Goal: Transaction & Acquisition: Purchase product/service

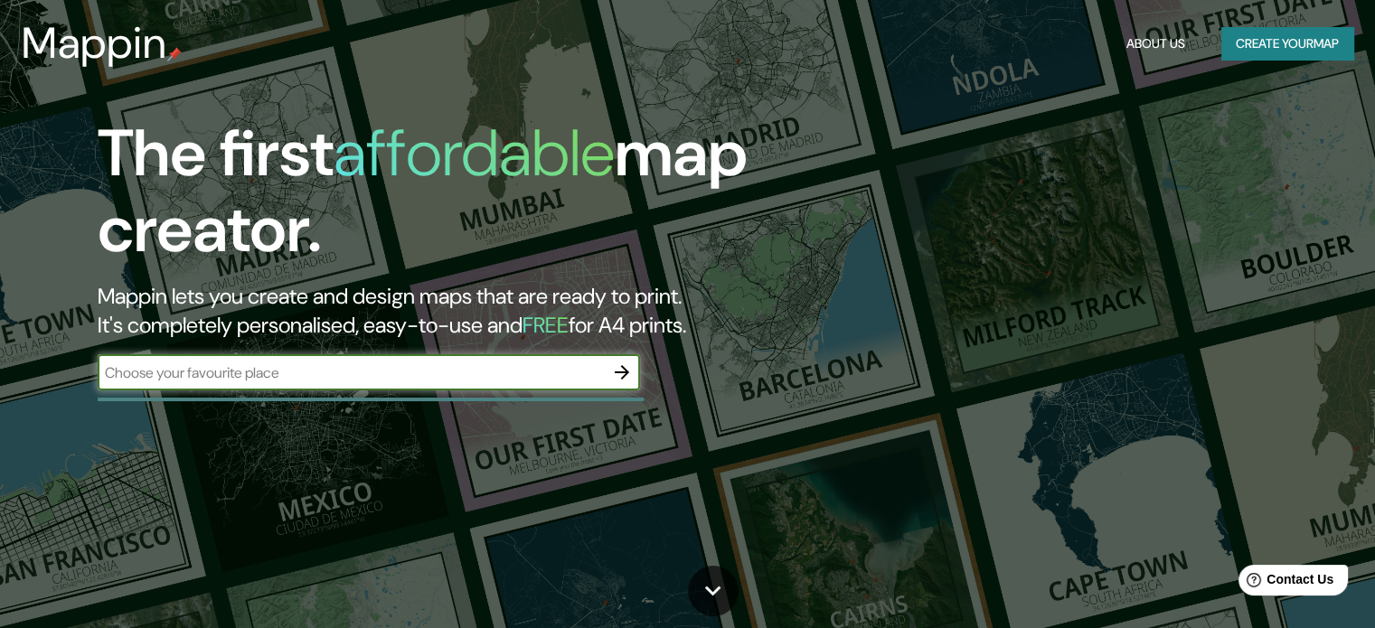
click at [440, 375] on input "text" at bounding box center [351, 372] width 506 height 21
type input "viñedos LAN"
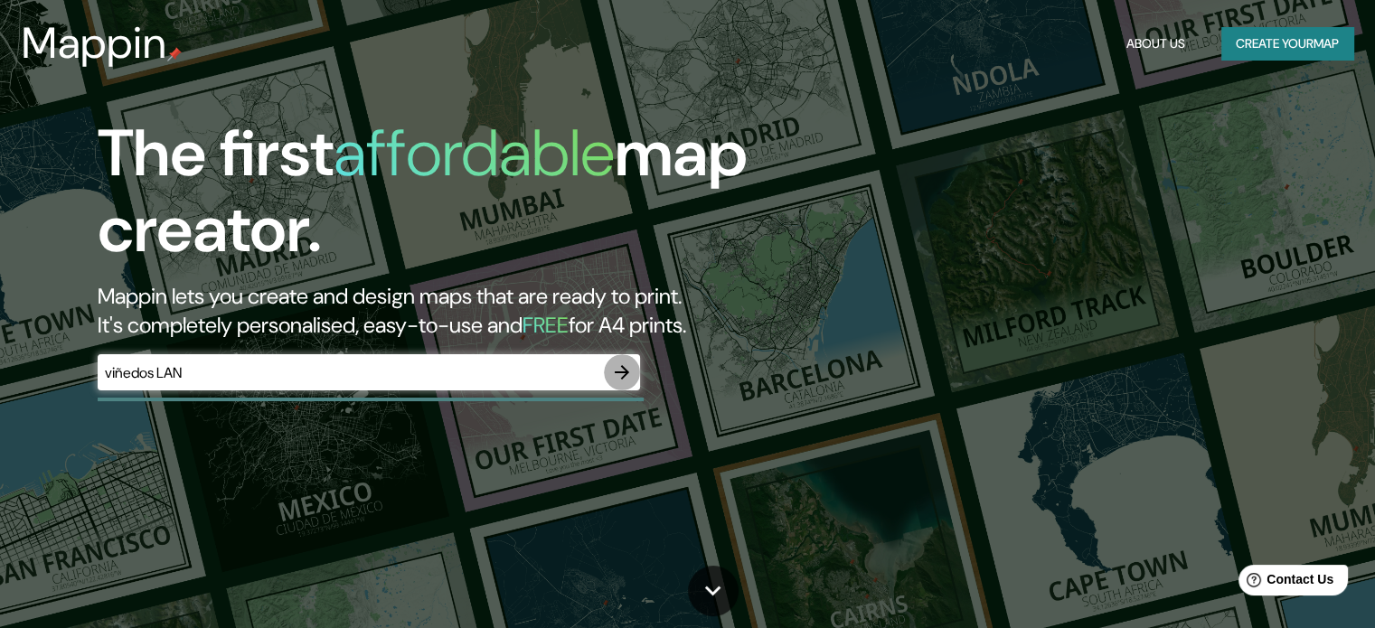
click at [621, 372] on icon "button" at bounding box center [622, 373] width 22 height 22
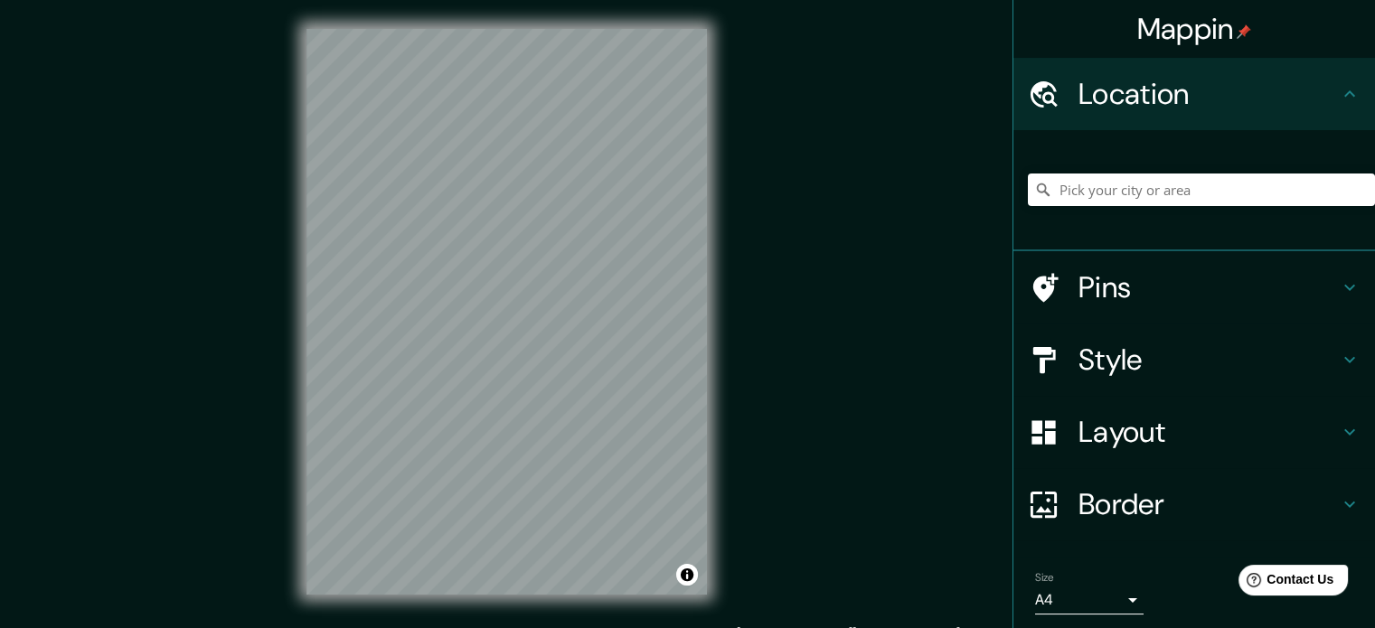
scroll to position [23, 0]
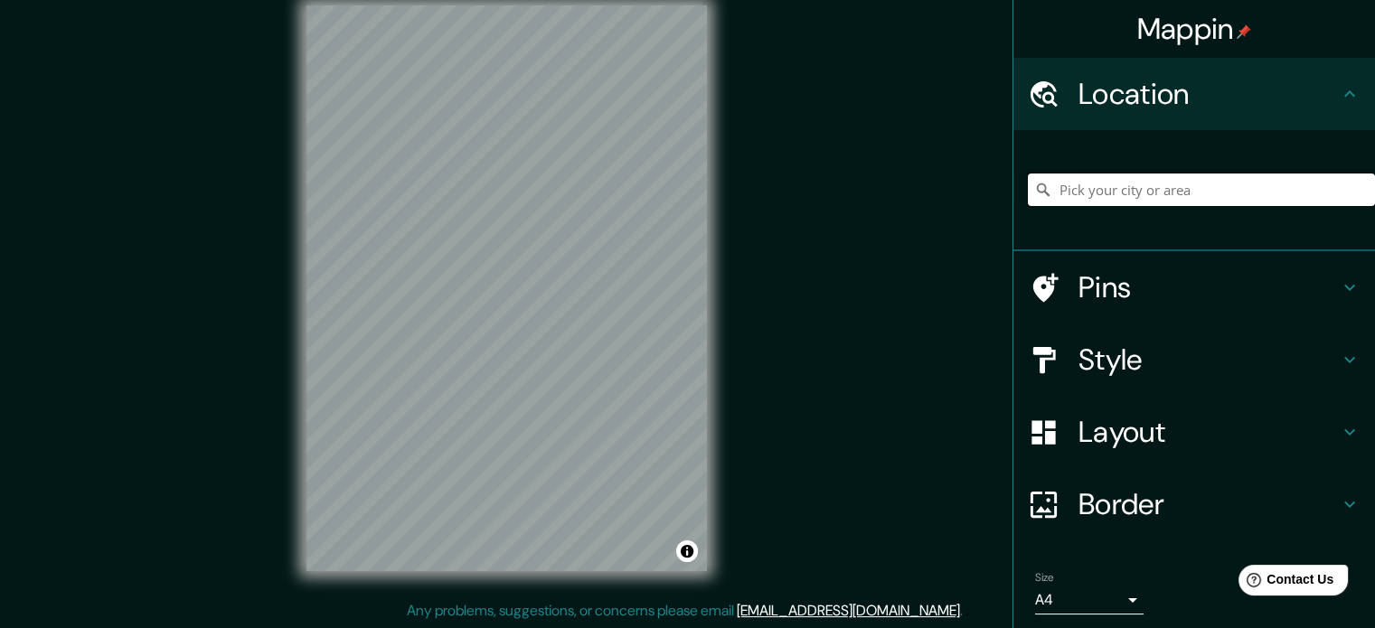
click at [1150, 182] on input "Pick your city or area" at bounding box center [1201, 190] width 347 height 33
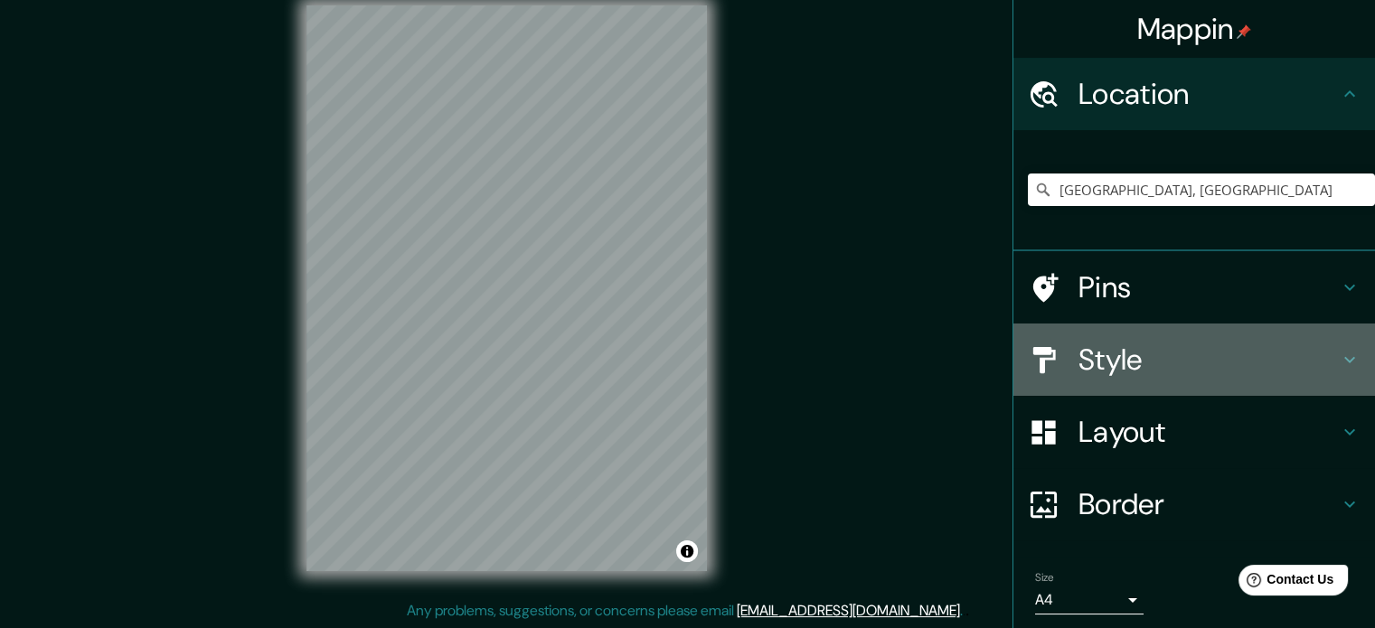
click at [1339, 350] on icon at bounding box center [1350, 360] width 22 height 22
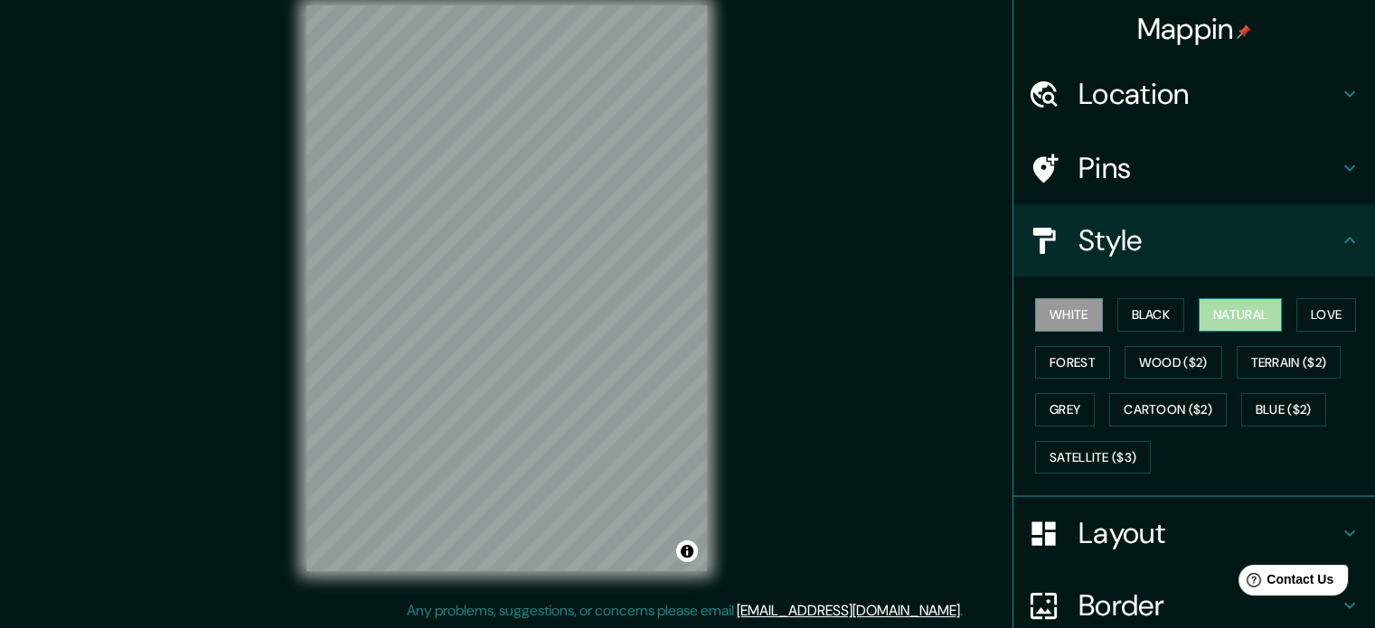
click at [1226, 306] on button "Natural" at bounding box center [1239, 314] width 83 height 33
click at [1072, 362] on button "Forest" at bounding box center [1072, 362] width 75 height 33
click at [1222, 317] on button "Natural" at bounding box center [1239, 314] width 83 height 33
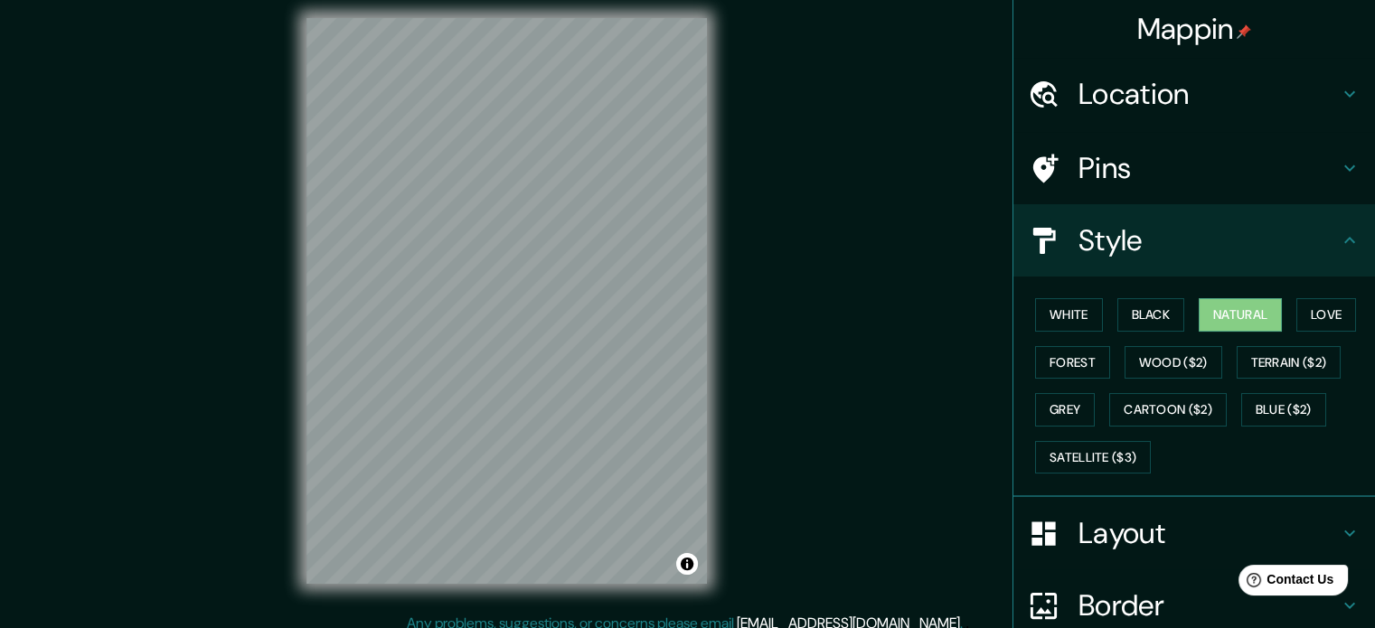
scroll to position [16, 0]
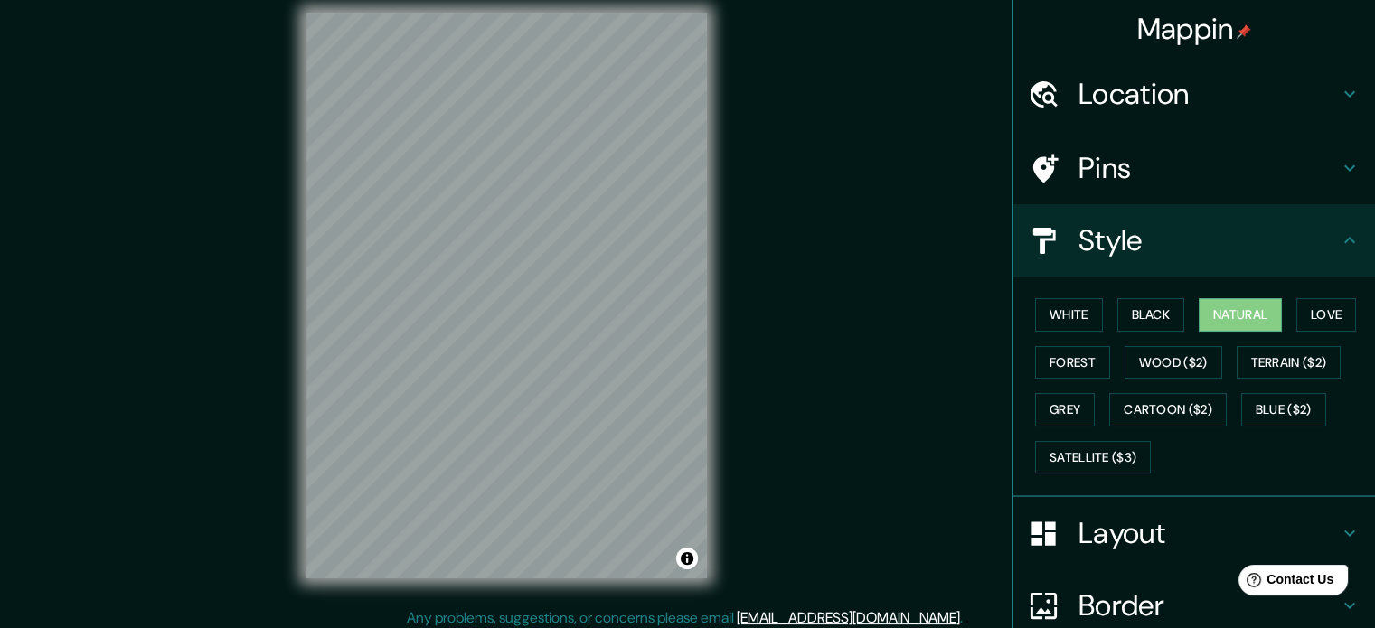
click at [1285, 94] on h4 "Location" at bounding box center [1208, 94] width 260 height 36
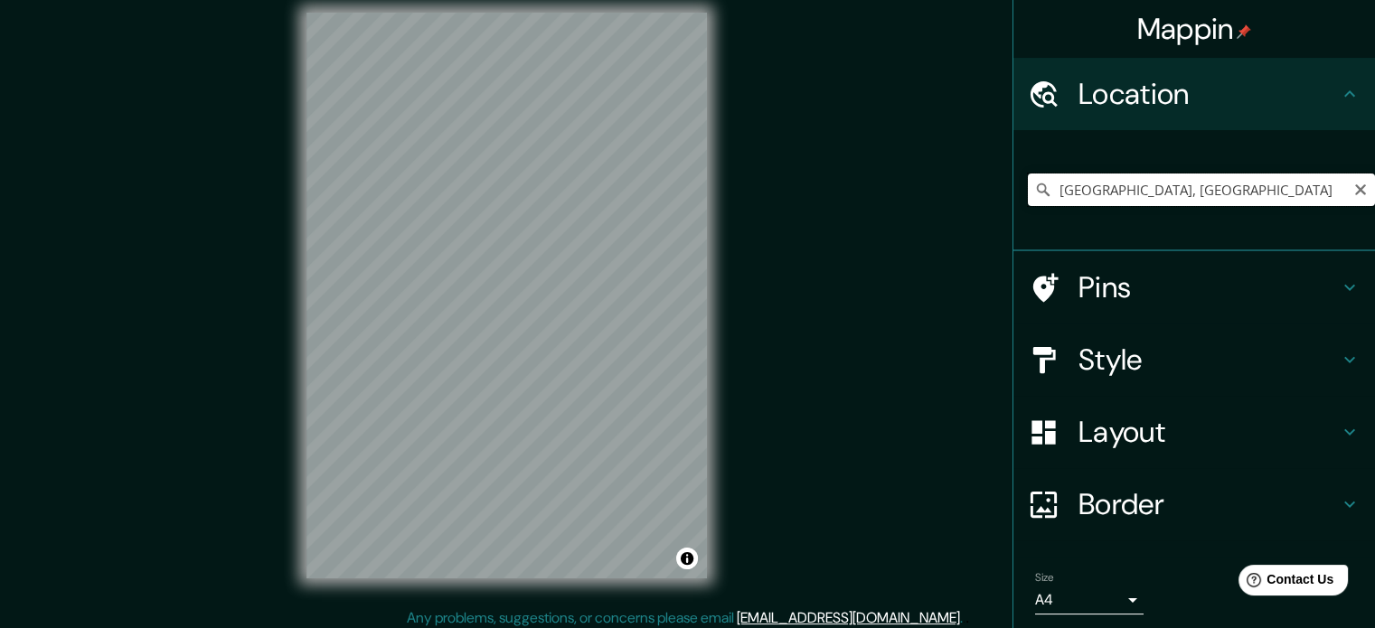
click at [1263, 193] on input "[GEOGRAPHIC_DATA], [GEOGRAPHIC_DATA]" at bounding box center [1201, 190] width 347 height 33
drag, startPoint x: 1091, startPoint y: 202, endPoint x: 1146, endPoint y: 193, distance: 55.7
click at [1146, 193] on input "[GEOGRAPHIC_DATA], [GEOGRAPHIC_DATA]" at bounding box center [1201, 190] width 347 height 33
click at [1174, 191] on input "[GEOGRAPHIC_DATA], [GEOGRAPHIC_DATA]" at bounding box center [1201, 190] width 347 height 33
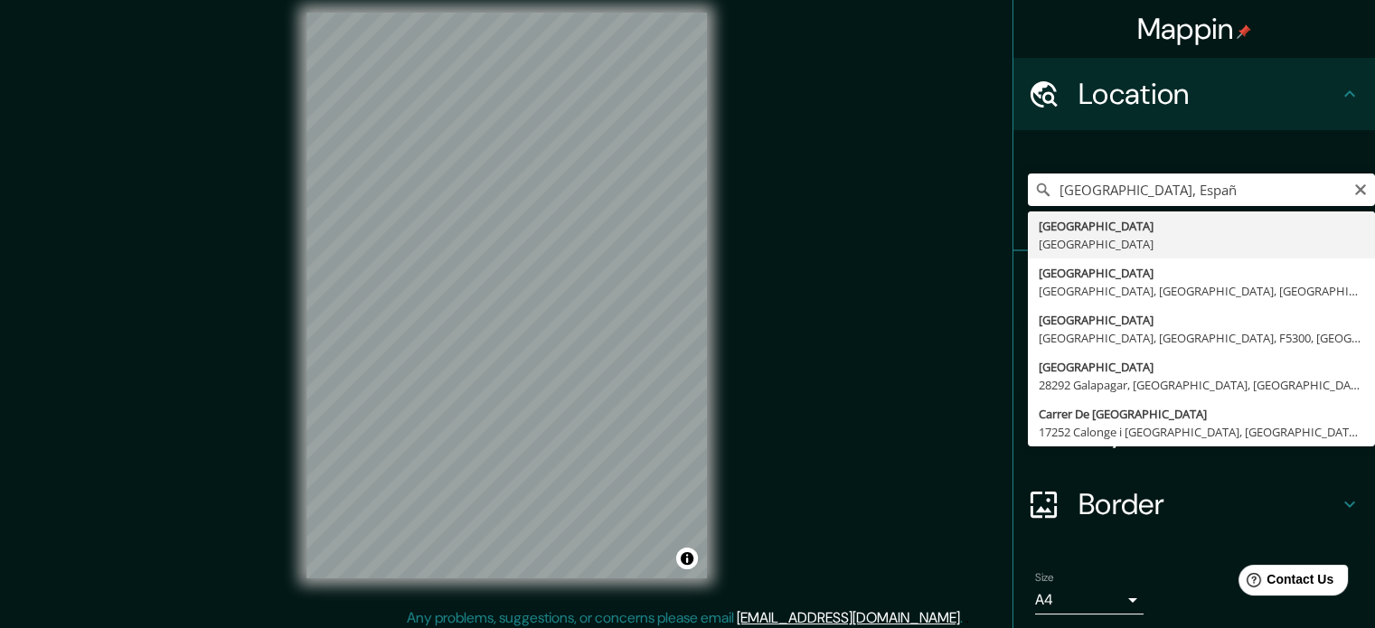
type input "[GEOGRAPHIC_DATA], [GEOGRAPHIC_DATA]"
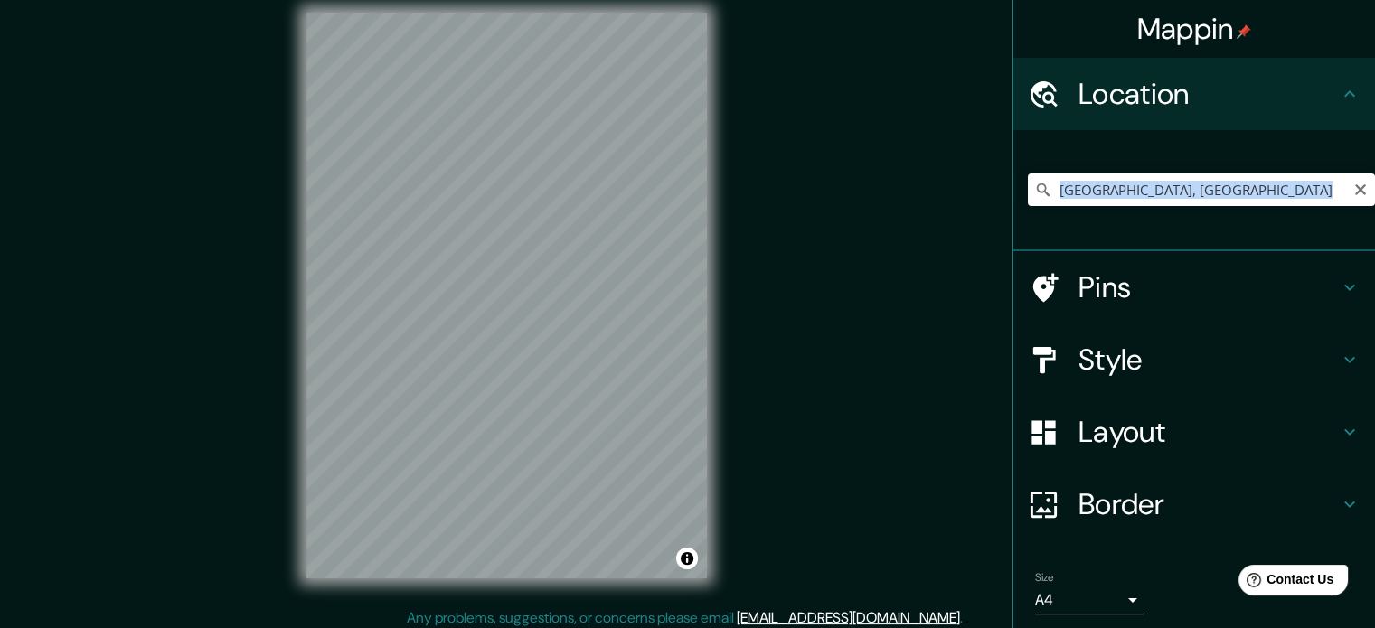
click at [1112, 241] on div "[GEOGRAPHIC_DATA], [GEOGRAPHIC_DATA]" at bounding box center [1194, 190] width 362 height 121
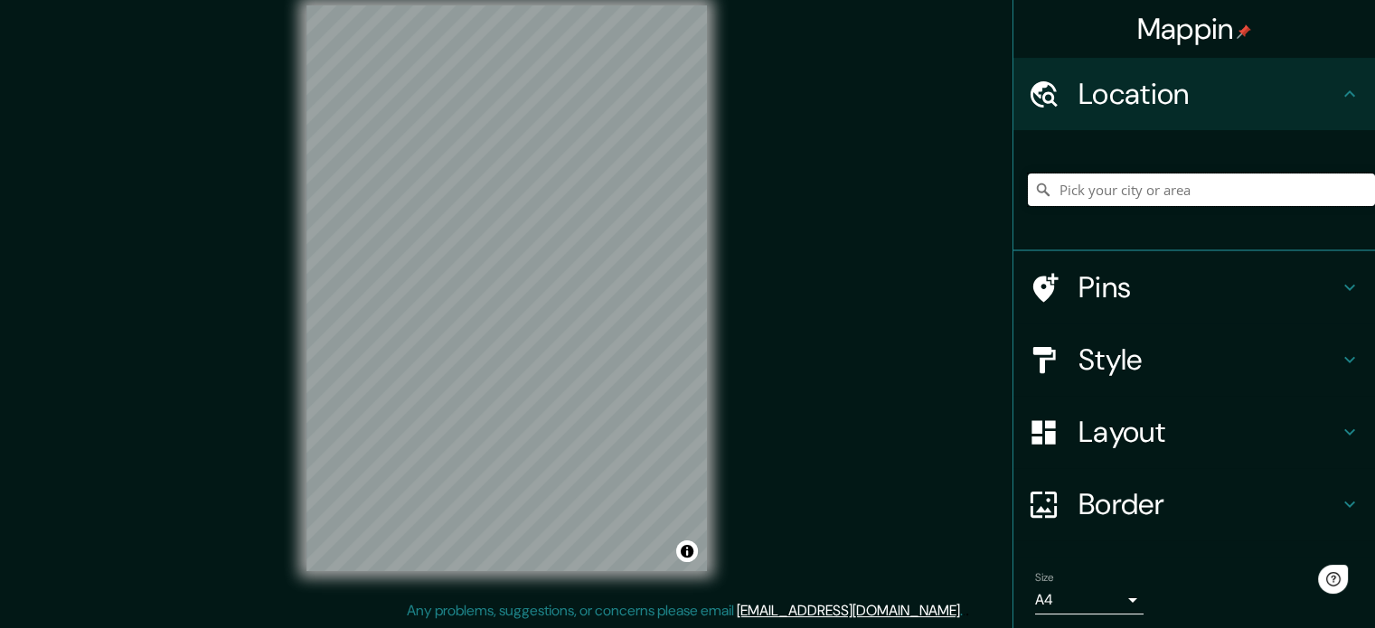
click at [1139, 198] on input "Pick your city or area" at bounding box center [1201, 190] width 347 height 33
click at [1207, 416] on h4 "Layout" at bounding box center [1208, 432] width 260 height 36
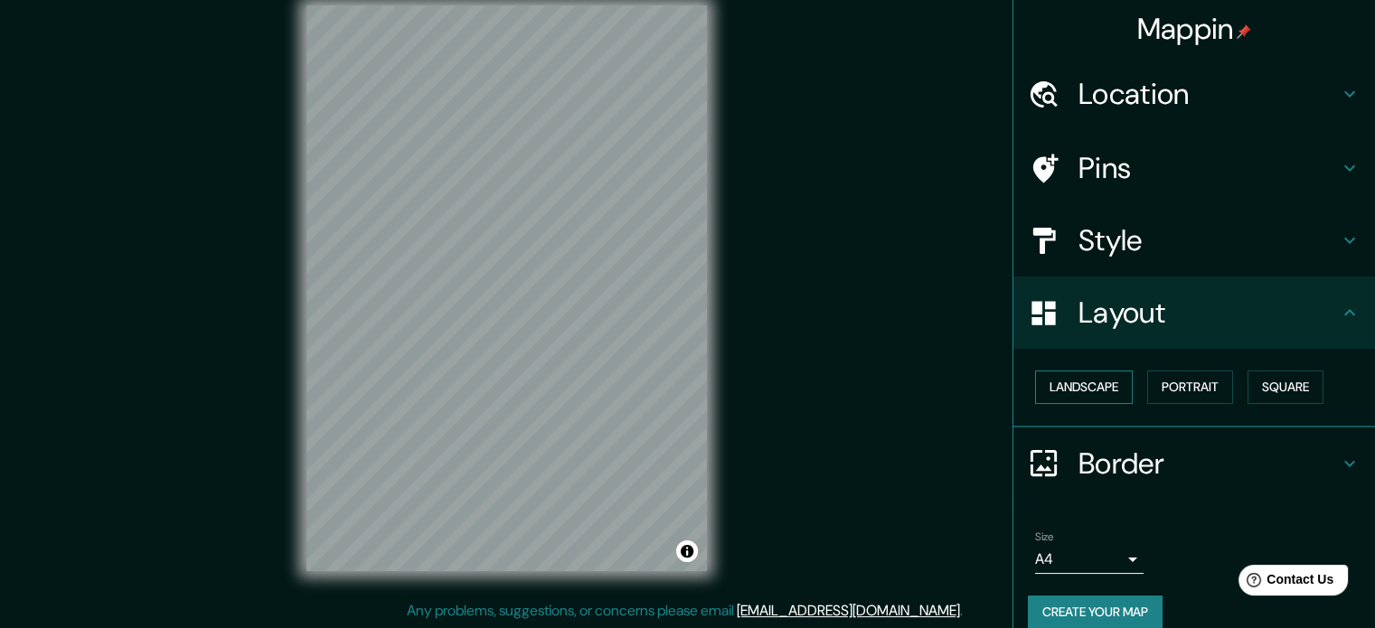
click at [1077, 383] on button "Landscape" at bounding box center [1084, 387] width 98 height 33
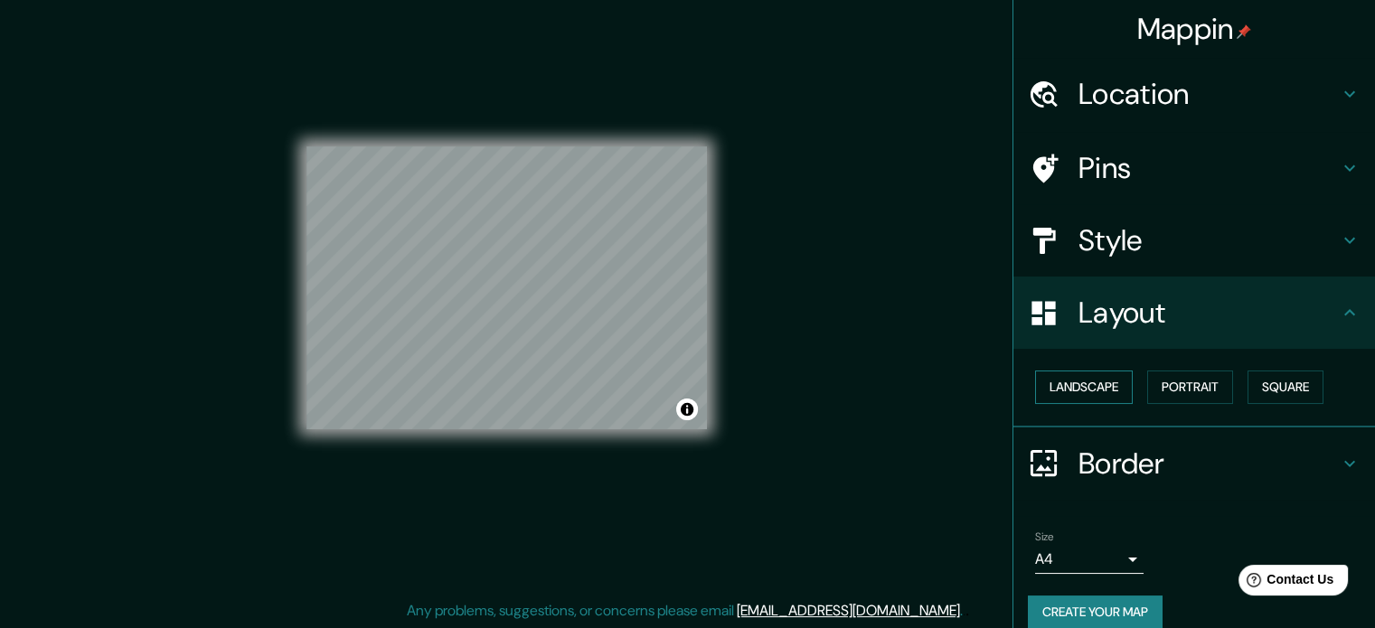
click at [1077, 383] on button "Landscape" at bounding box center [1084, 387] width 98 height 33
click at [1177, 380] on button "Portrait" at bounding box center [1190, 387] width 86 height 33
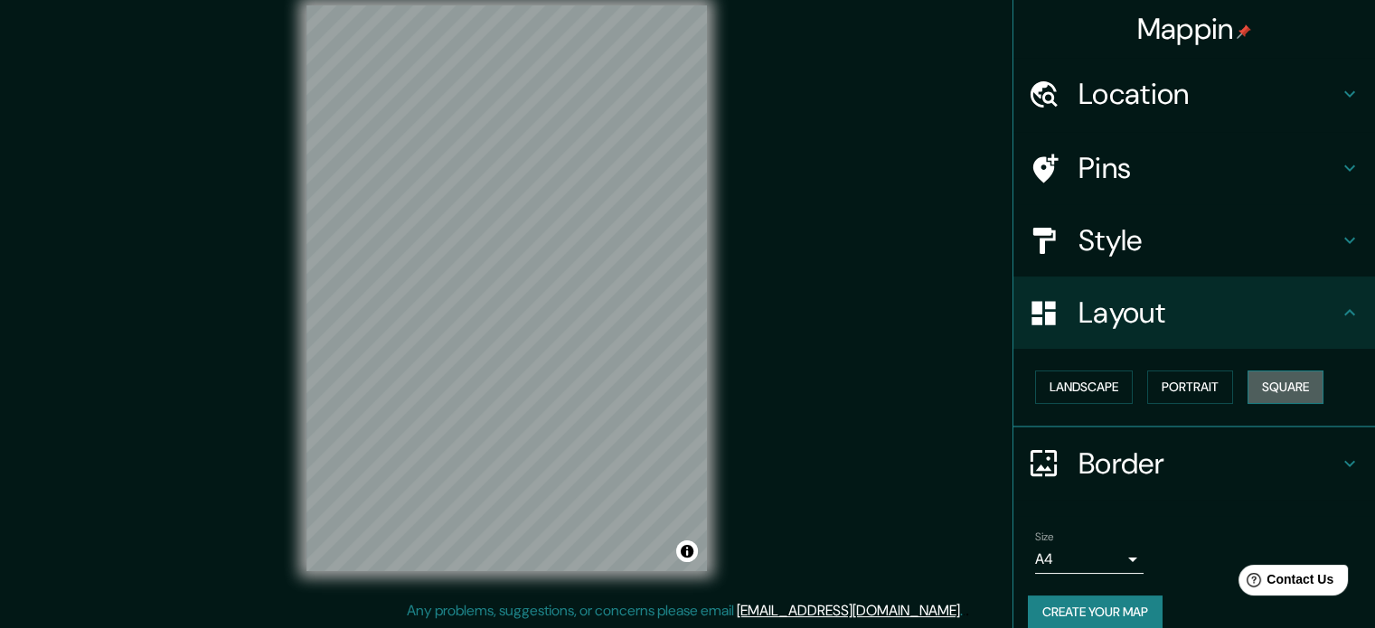
click at [1271, 390] on button "Square" at bounding box center [1285, 387] width 76 height 33
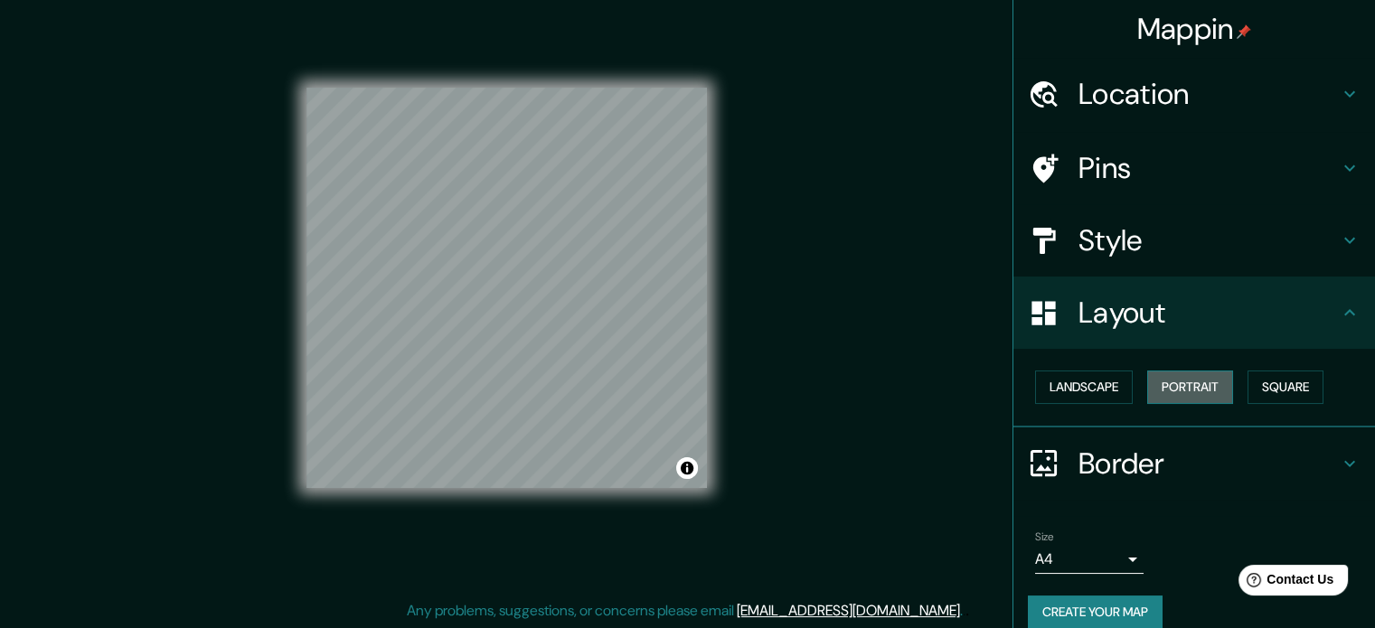
click at [1193, 386] on button "Portrait" at bounding box center [1190, 387] width 86 height 33
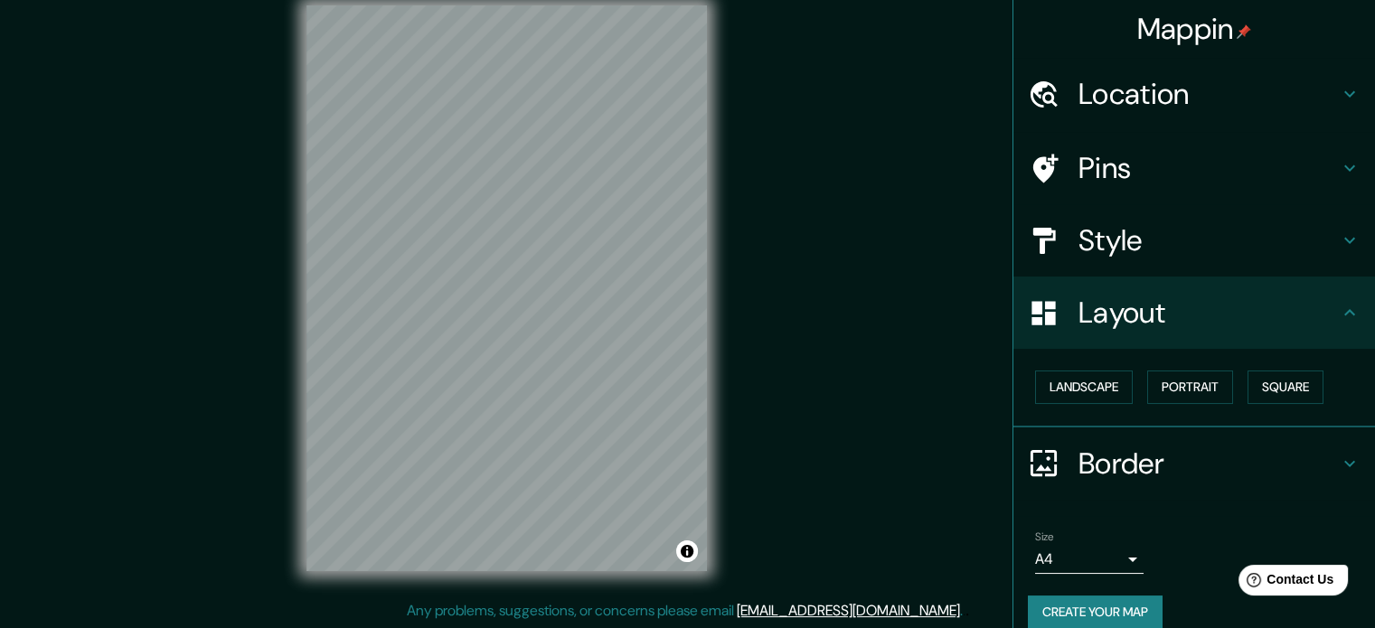
click at [1206, 225] on h4 "Style" at bounding box center [1208, 240] width 260 height 36
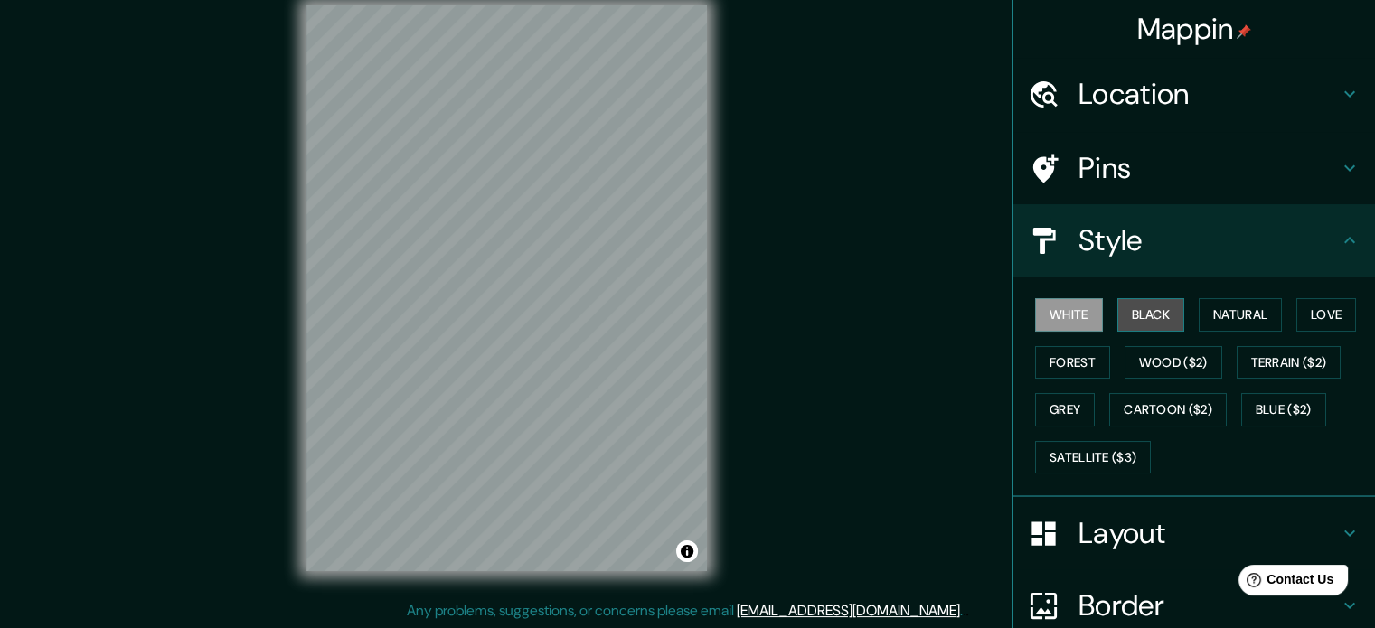
click at [1135, 321] on button "Black" at bounding box center [1151, 314] width 68 height 33
click at [1145, 310] on button "Black" at bounding box center [1151, 314] width 68 height 33
click at [1158, 309] on button "Black" at bounding box center [1151, 314] width 68 height 33
click at [1072, 314] on button "White" at bounding box center [1069, 314] width 68 height 33
click at [1151, 306] on button "Black" at bounding box center [1151, 314] width 68 height 33
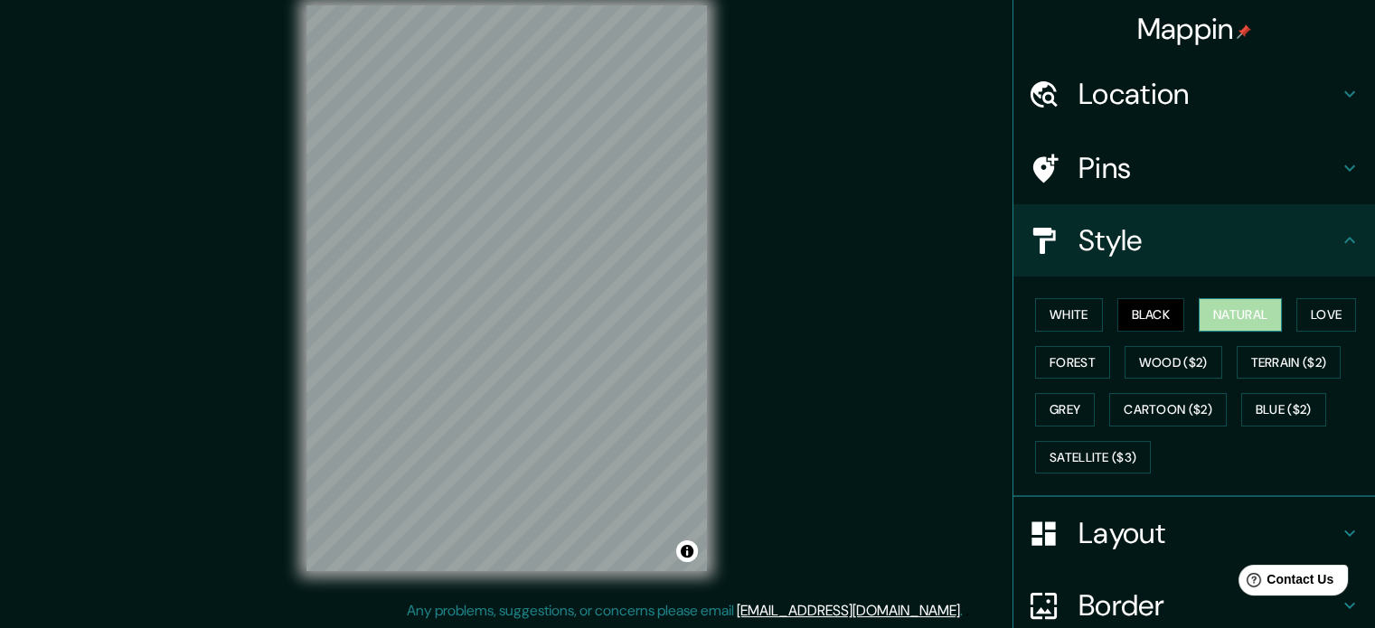
click at [1255, 307] on button "Natural" at bounding box center [1239, 314] width 83 height 33
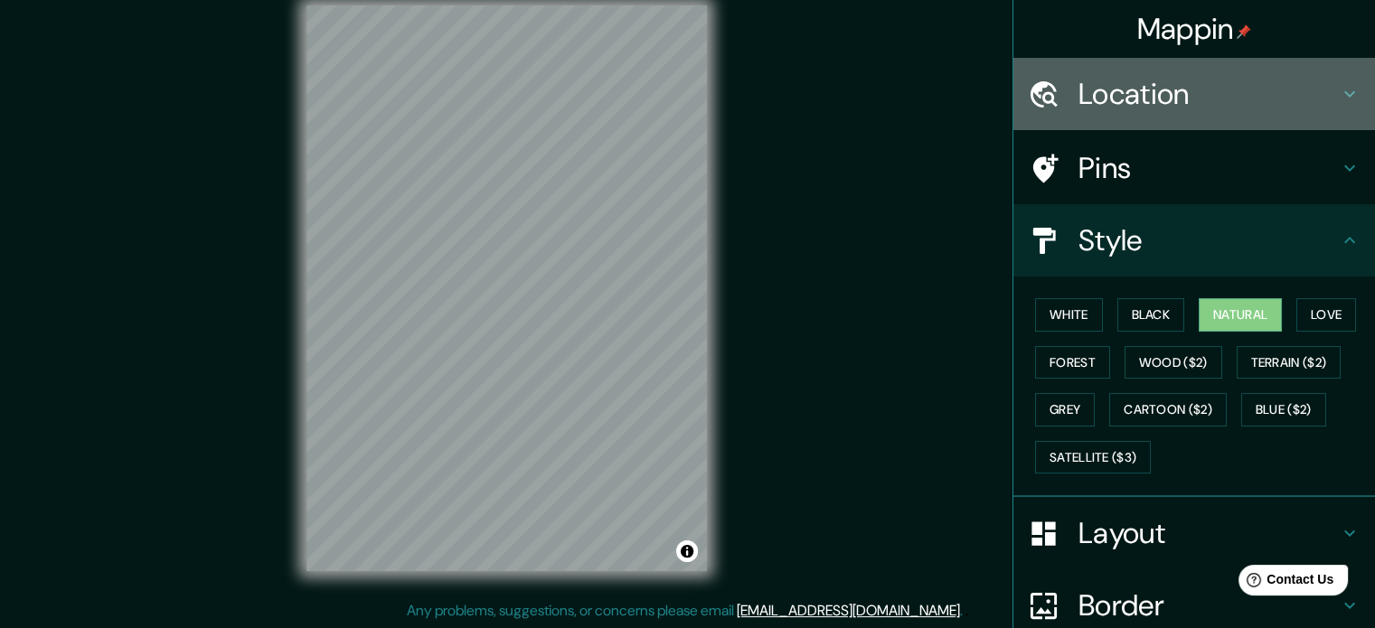
click at [1221, 88] on h4 "Location" at bounding box center [1208, 94] width 260 height 36
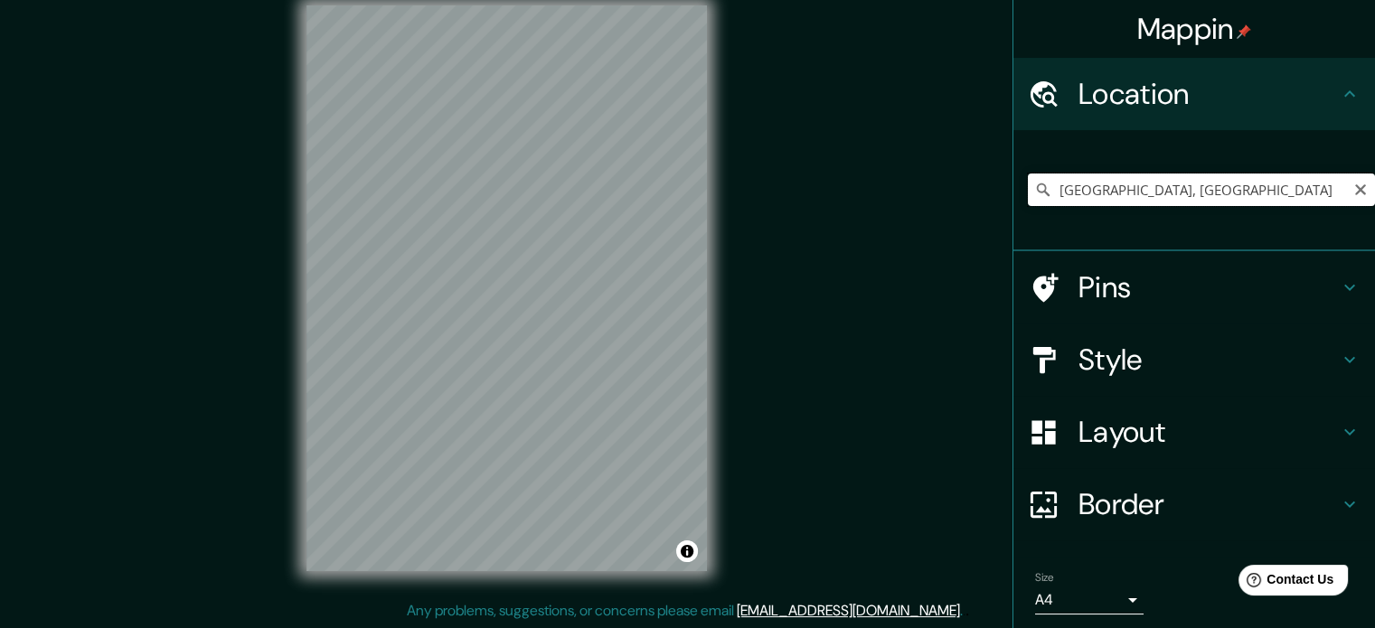
drag, startPoint x: 1166, startPoint y: 186, endPoint x: 1012, endPoint y: 194, distance: 153.9
click at [1122, 191] on input "[GEOGRAPHIC_DATA], [GEOGRAPHIC_DATA]" at bounding box center [1201, 190] width 347 height 33
click at [1013, 194] on div "[GEOGRAPHIC_DATA], [GEOGRAPHIC_DATA]" at bounding box center [1194, 190] width 362 height 121
drag, startPoint x: 994, startPoint y: 198, endPoint x: 1208, endPoint y: 207, distance: 213.5
click at [1208, 207] on div "Mappin Location [GEOGRAPHIC_DATA], [GEOGRAPHIC_DATA] Pins Style Layout Border C…" at bounding box center [687, 303] width 1375 height 653
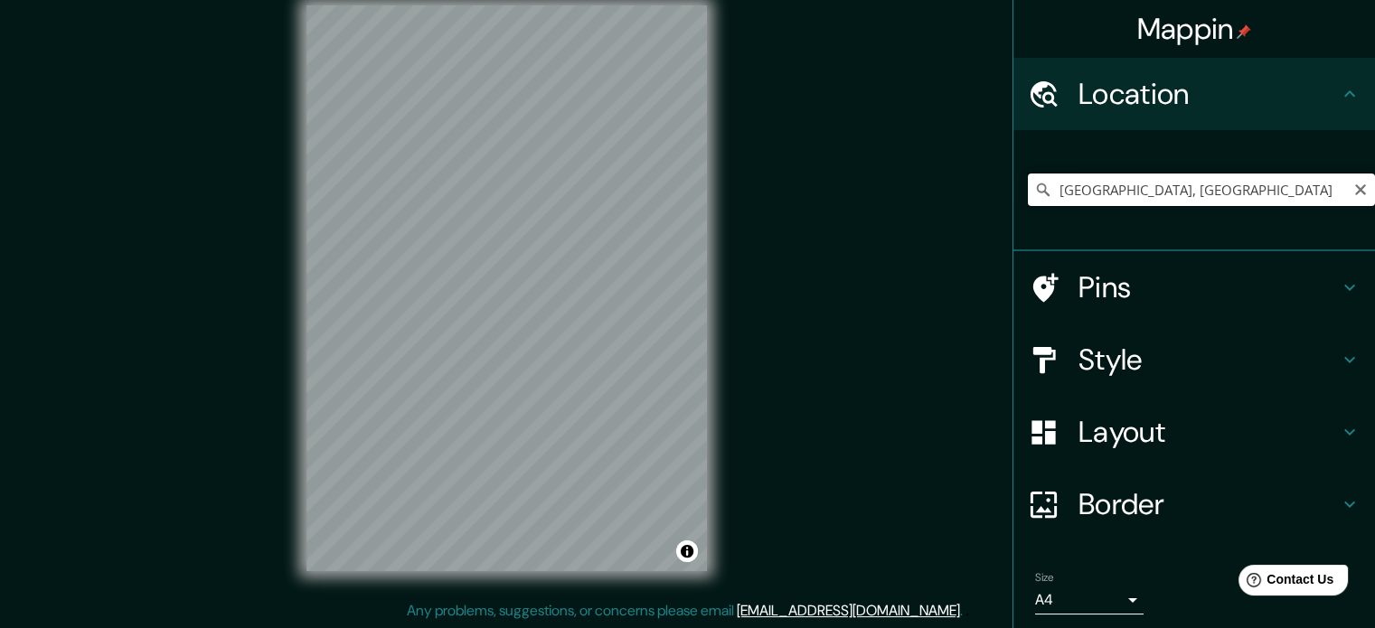
drag, startPoint x: 1104, startPoint y: 187, endPoint x: 1038, endPoint y: 176, distance: 67.8
click at [1038, 176] on input "[GEOGRAPHIC_DATA], [GEOGRAPHIC_DATA]" at bounding box center [1201, 190] width 347 height 33
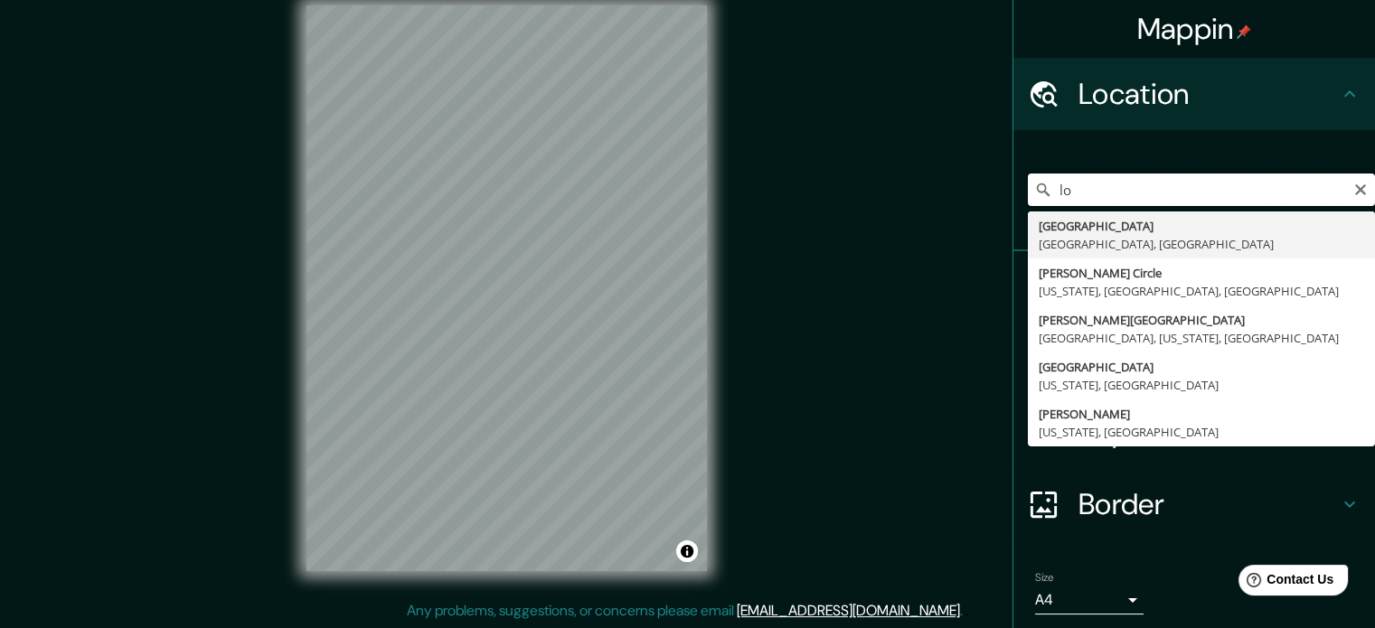
type input "l"
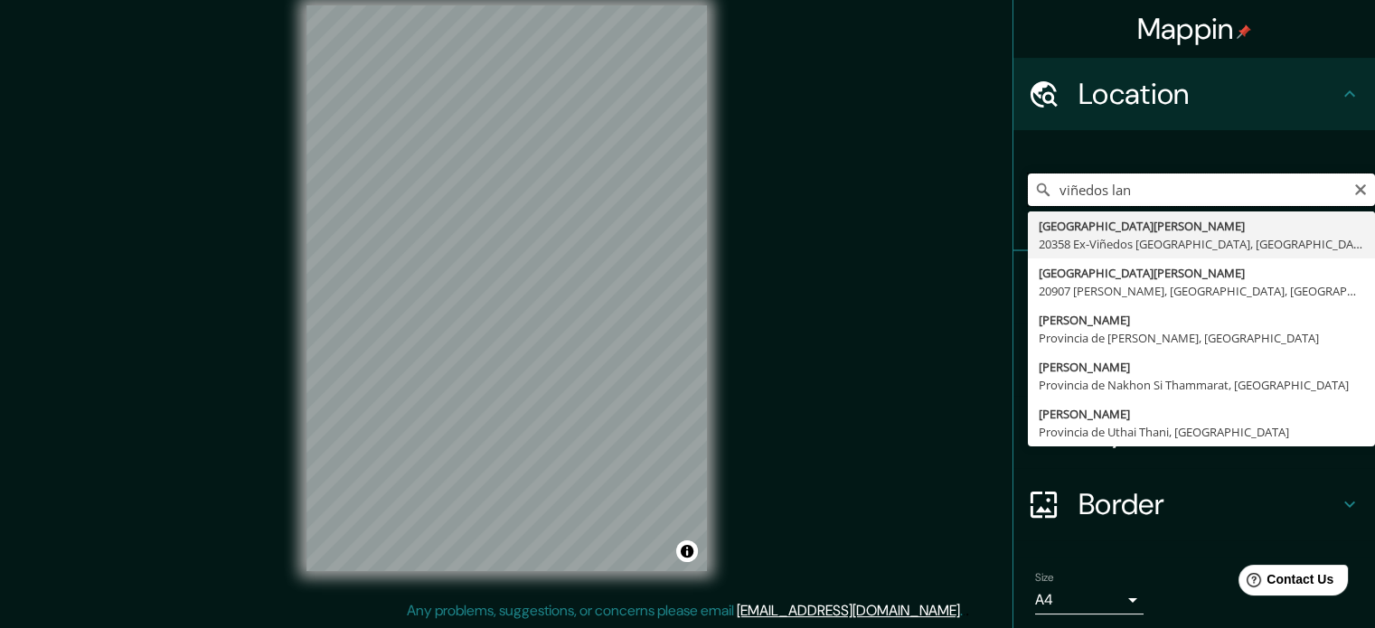
drag, startPoint x: 1013, startPoint y: 188, endPoint x: 1104, endPoint y: 183, distance: 90.5
click at [1104, 183] on input "viñedos lan" at bounding box center [1201, 190] width 347 height 33
drag, startPoint x: 1157, startPoint y: 184, endPoint x: 1031, endPoint y: 183, distance: 125.6
click at [1031, 183] on div "viñedos lan [GEOGRAPHIC_DATA][PERSON_NAME] Ex-[GEOGRAPHIC_DATA] [GEOGRAPHIC_DAT…" at bounding box center [1201, 190] width 347 height 33
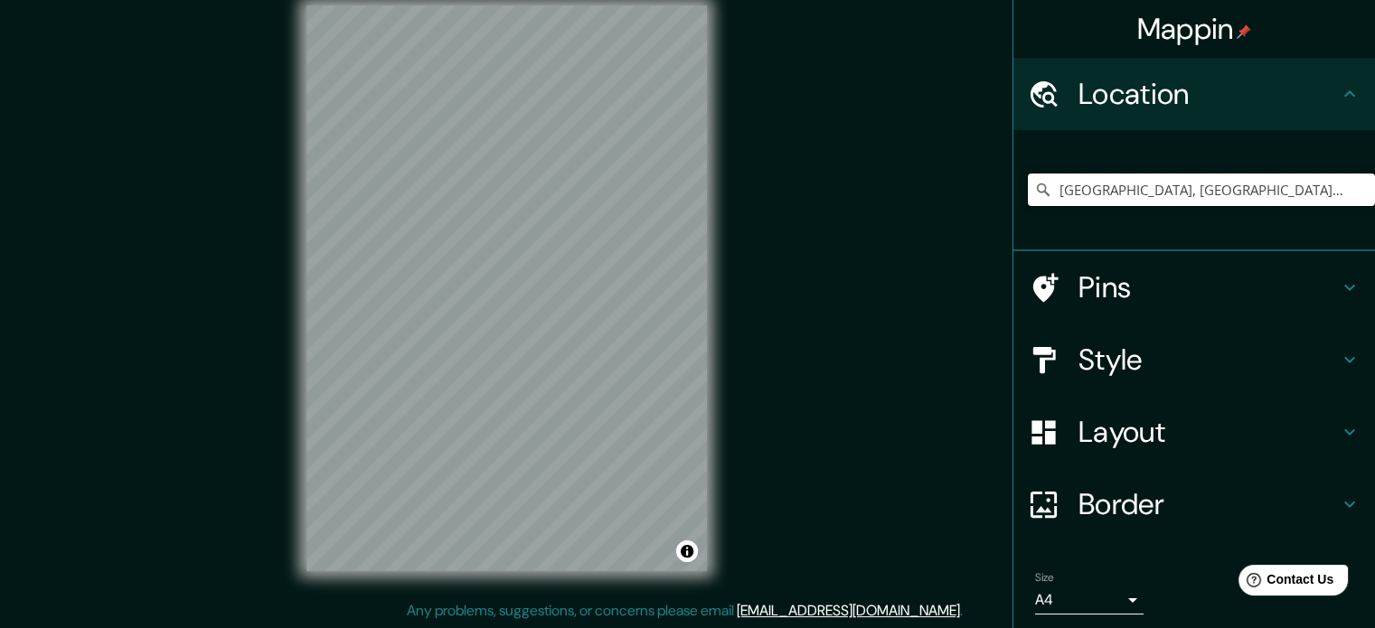
type input "[GEOGRAPHIC_DATA], [GEOGRAPHIC_DATA], [GEOGRAPHIC_DATA]"
click at [1339, 349] on icon at bounding box center [1350, 360] width 22 height 22
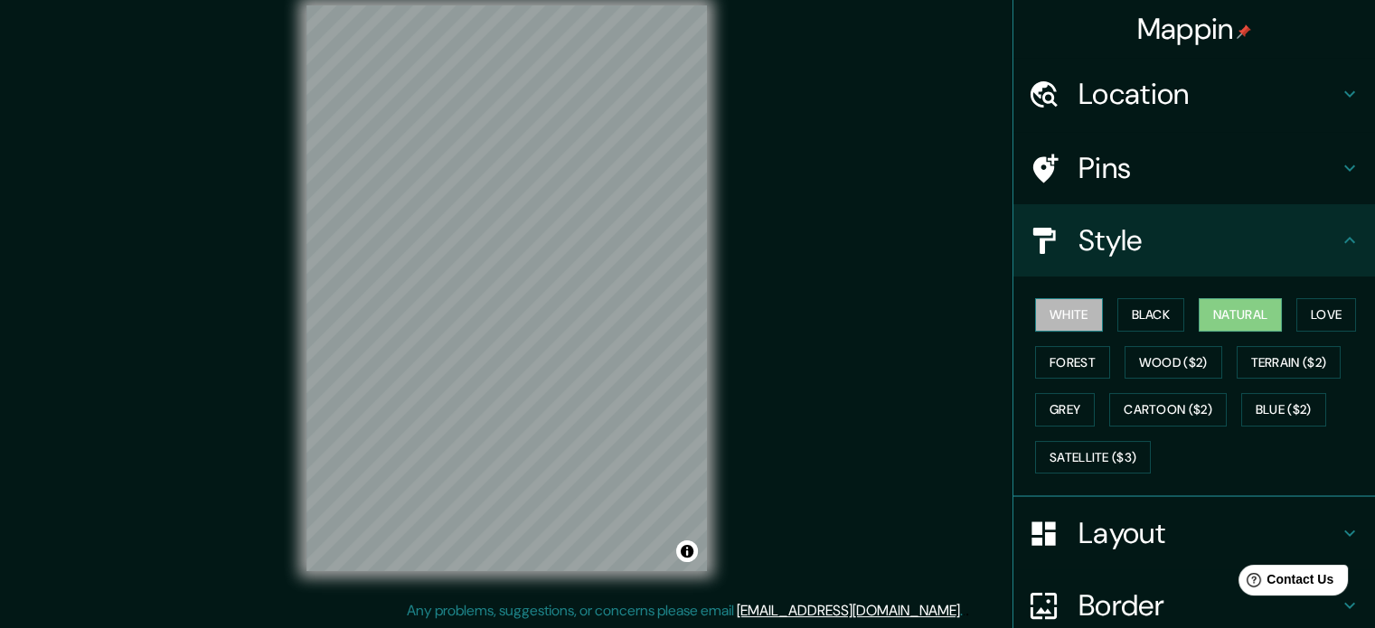
click at [1060, 318] on button "White" at bounding box center [1069, 314] width 68 height 33
click at [1131, 315] on button "Black" at bounding box center [1151, 314] width 68 height 33
click at [1238, 321] on button "Natural" at bounding box center [1239, 314] width 83 height 33
click at [1052, 314] on button "White" at bounding box center [1069, 314] width 68 height 33
